Goal: Task Accomplishment & Management: Complete application form

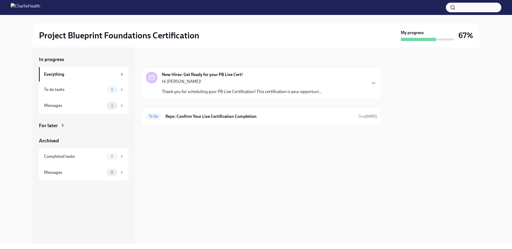
click at [221, 84] on p "Hi [PERSON_NAME]!" at bounding box center [242, 82] width 160 height 6
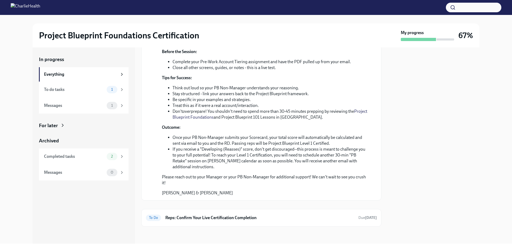
scroll to position [182, 0]
click at [232, 211] on div "To Do Reps: Confirm Your Live Certification Completion Due [DATE]" at bounding box center [261, 218] width 240 height 18
click at [238, 218] on h6 "Reps: Confirm Your Live Certification Completion" at bounding box center [259, 218] width 189 height 6
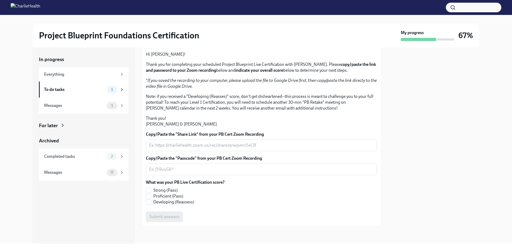
scroll to position [82, 0]
click at [148, 193] on input "Strong (Pass)" at bounding box center [148, 190] width 5 height 5
checkbox input "true"
click at [163, 148] on textarea "Copy/Paste the "Share Link" from your PB Cert Zoom Recording" at bounding box center [261, 145] width 224 height 6
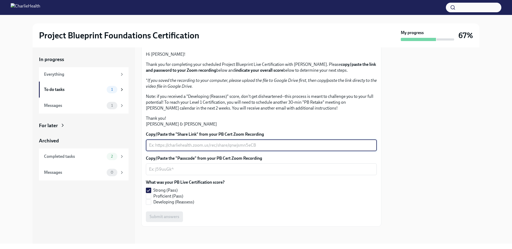
paste textarea "[URL][DOMAIN_NAME]"
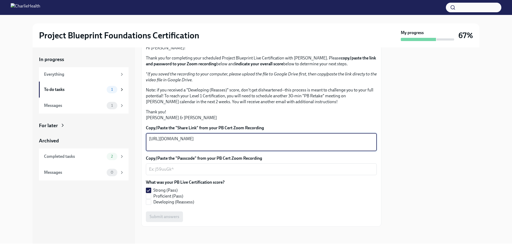
type textarea "[URL][DOMAIN_NAME]"
click at [183, 172] on textarea "Copy/Paste the "Passcode" from your PB Cert Zoom Recording" at bounding box center [261, 169] width 224 height 6
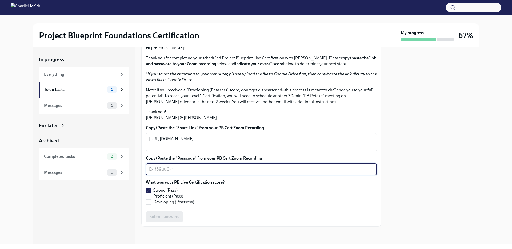
click at [183, 172] on textarea "Copy/Paste the "Passcode" from your PB Cert Zoom Recording" at bounding box center [261, 169] width 224 height 6
paste textarea "US3!A7H9"
type textarea "US3!A7H9"
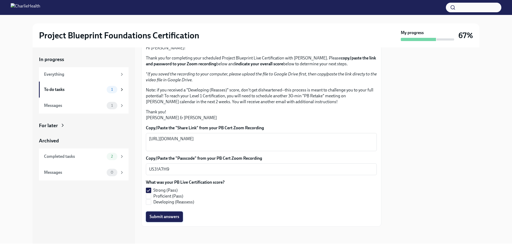
click at [163, 220] on button "Submit answers" at bounding box center [164, 216] width 37 height 11
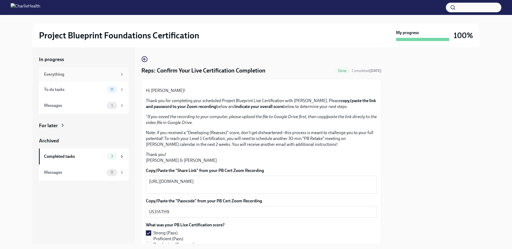
click at [113, 80] on div "Everything" at bounding box center [84, 74] width 90 height 14
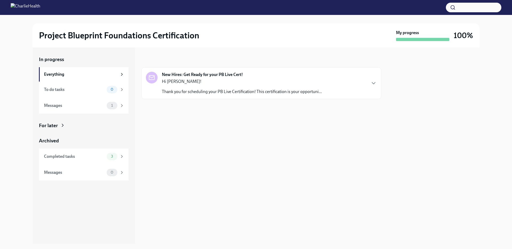
click at [109, 78] on div "Everything" at bounding box center [84, 74] width 90 height 14
